Goal: Transaction & Acquisition: Obtain resource

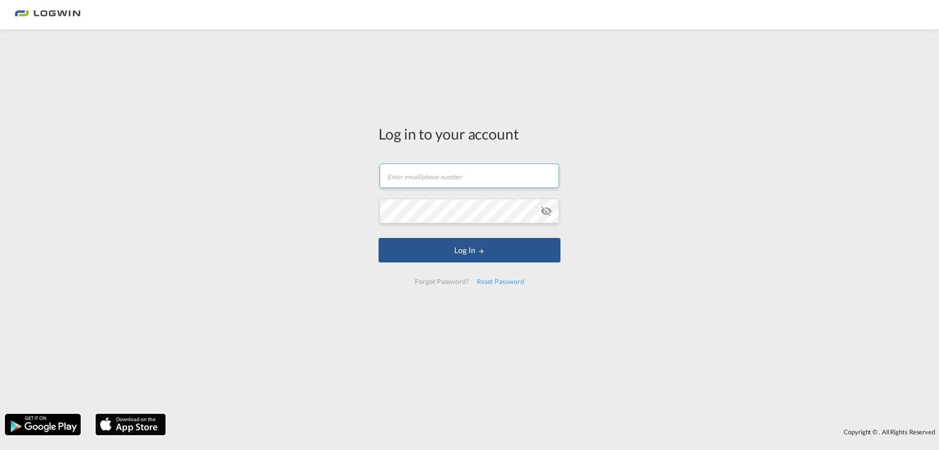
click at [392, 183] on input "text" at bounding box center [470, 175] width 180 height 24
type input "[PERSON_NAME][EMAIL_ADDRESS][PERSON_NAME][DOMAIN_NAME]"
click at [379, 238] on button "Log In" at bounding box center [470, 250] width 182 height 24
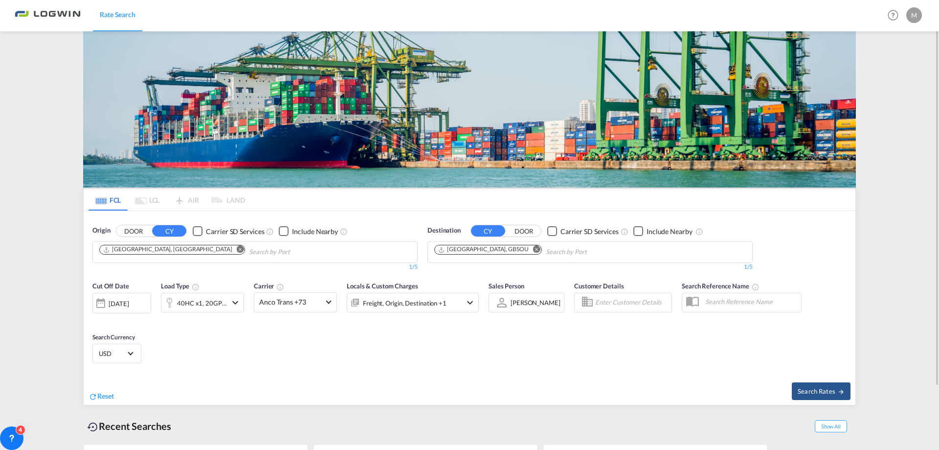
click at [129, 302] on div "[DATE]" at bounding box center [119, 303] width 20 height 9
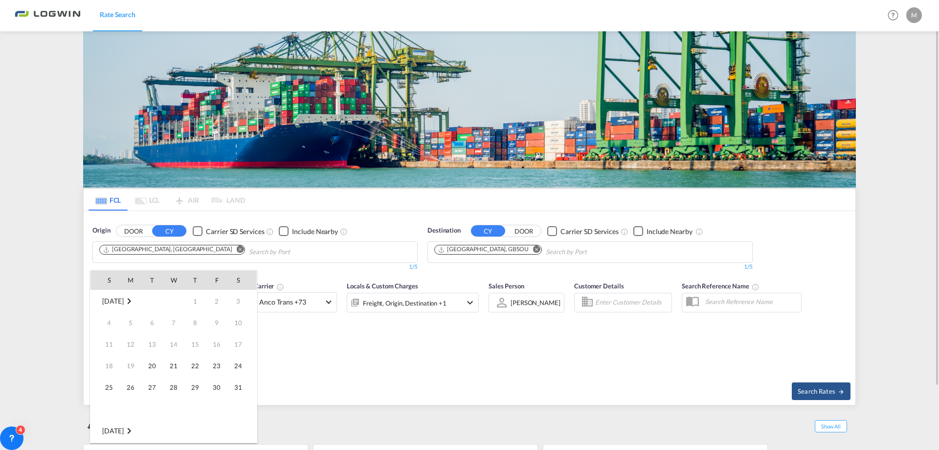
scroll to position [389, 0]
click at [216, 299] on span "1" at bounding box center [217, 301] width 20 height 20
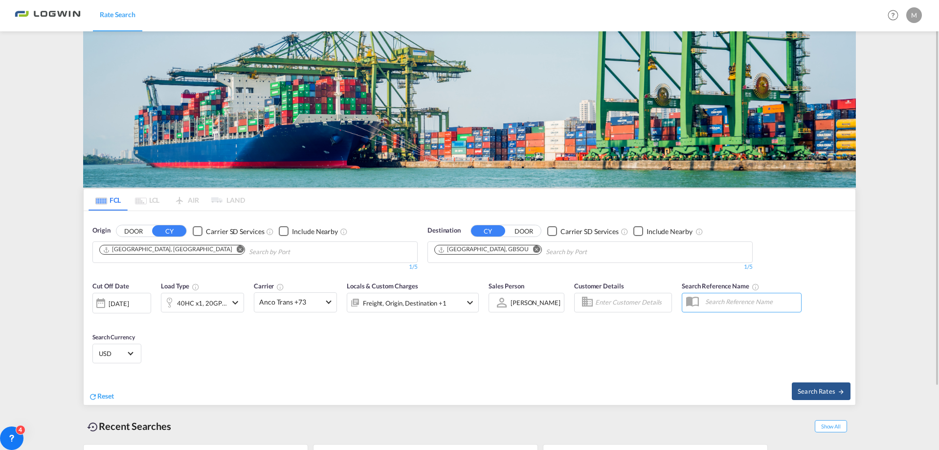
click at [237, 251] on md-icon "Remove" at bounding box center [240, 249] width 7 height 7
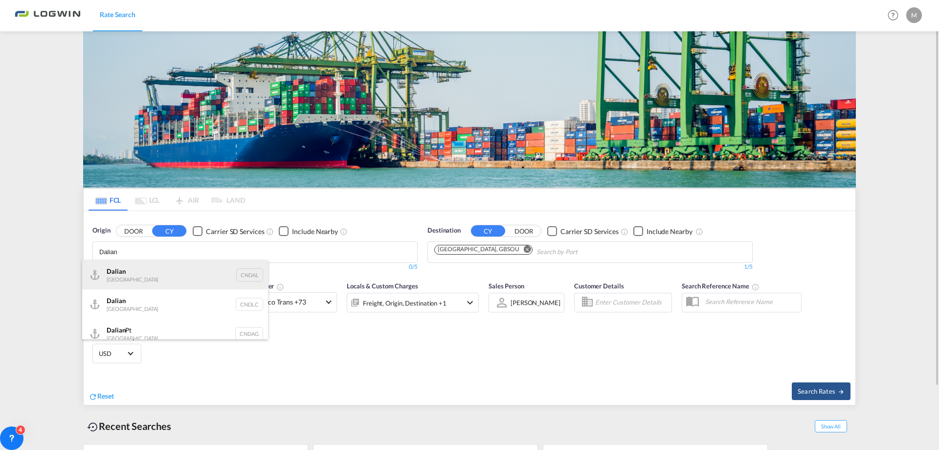
type input "Dalian"
click at [129, 275] on div "Dalian [GEOGRAPHIC_DATA] CNDAL" at bounding box center [175, 274] width 186 height 29
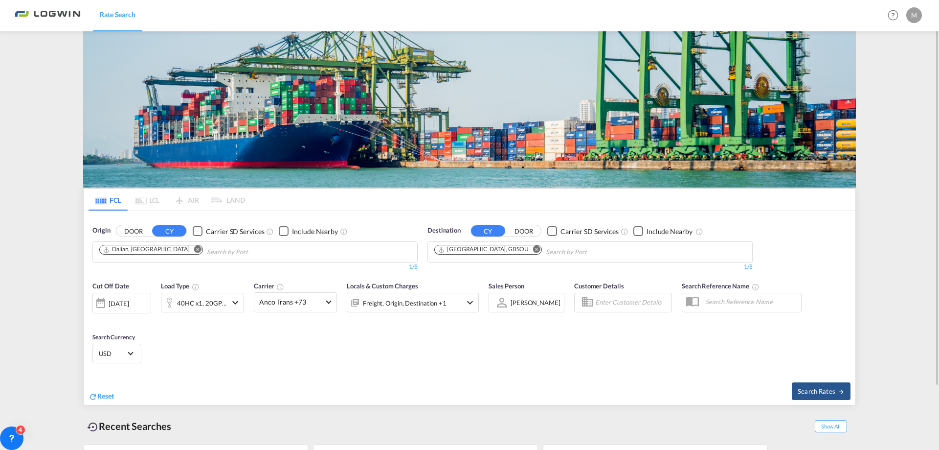
click at [533, 249] on md-icon "Remove" at bounding box center [536, 249] width 7 height 7
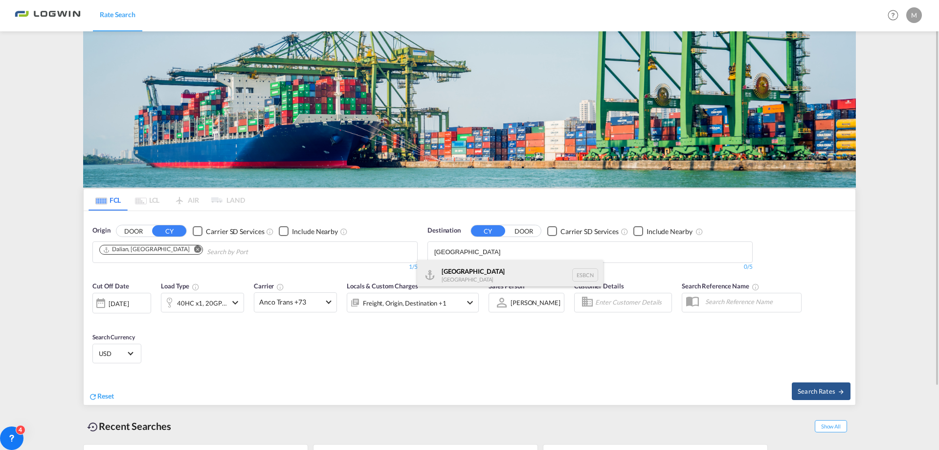
type input "[GEOGRAPHIC_DATA]"
click at [462, 274] on div "[GEOGRAPHIC_DATA] [GEOGRAPHIC_DATA] ESBCN" at bounding box center [510, 274] width 186 height 29
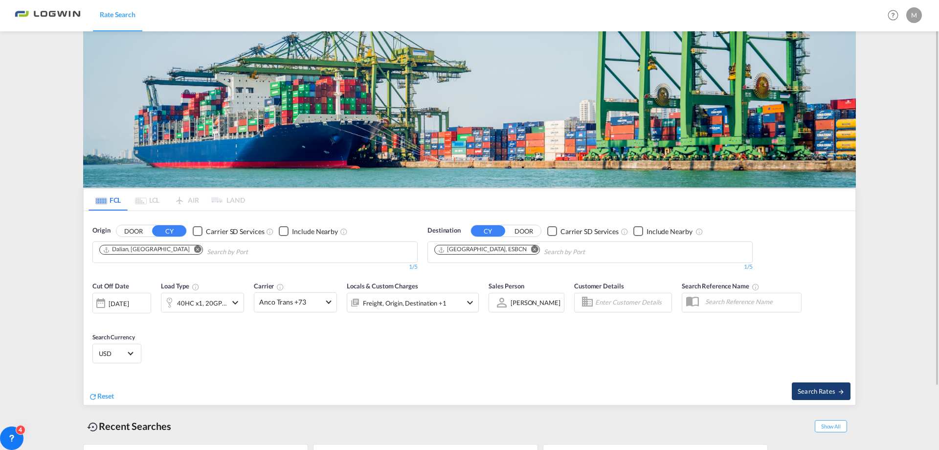
click at [818, 392] on span "Search Rates" at bounding box center [821, 391] width 47 height 8
type input "CNDAL to ESBCN / [DATE]"
